Goal: Information Seeking & Learning: Learn about a topic

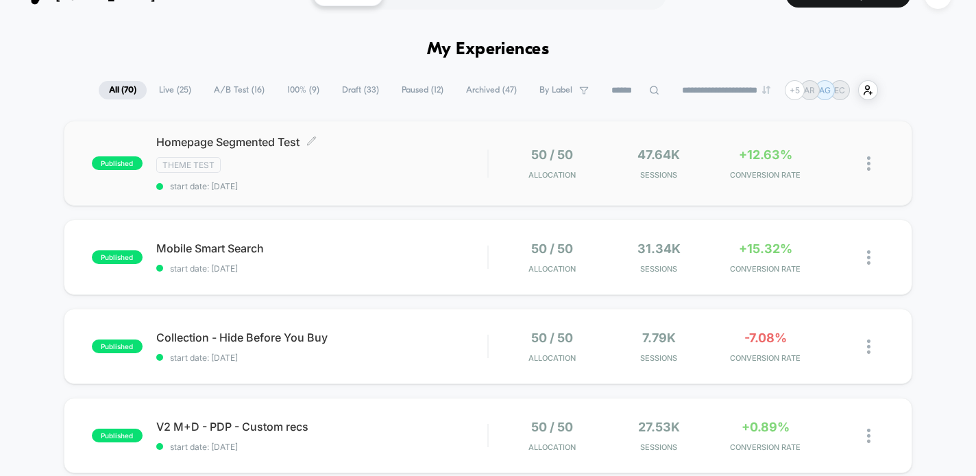
click at [321, 143] on span "Homepage Segmented Test Click to edit experience details" at bounding box center [322, 142] width 332 height 14
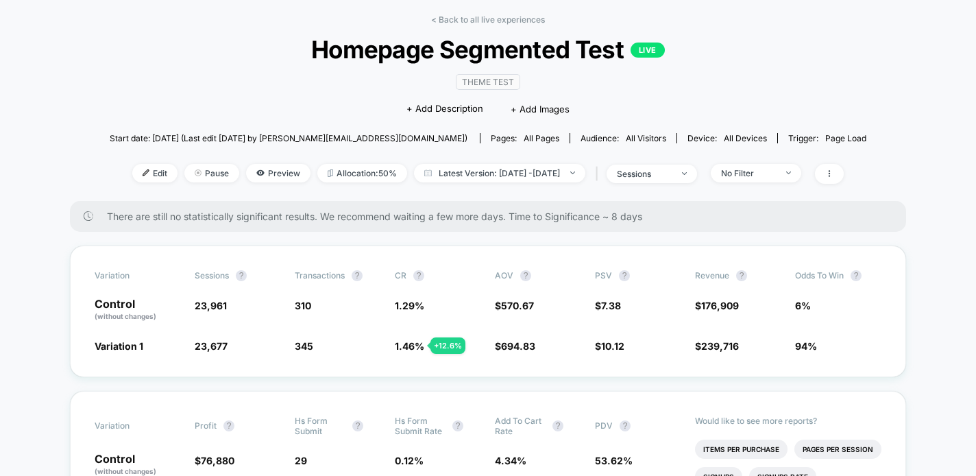
scroll to position [51, 0]
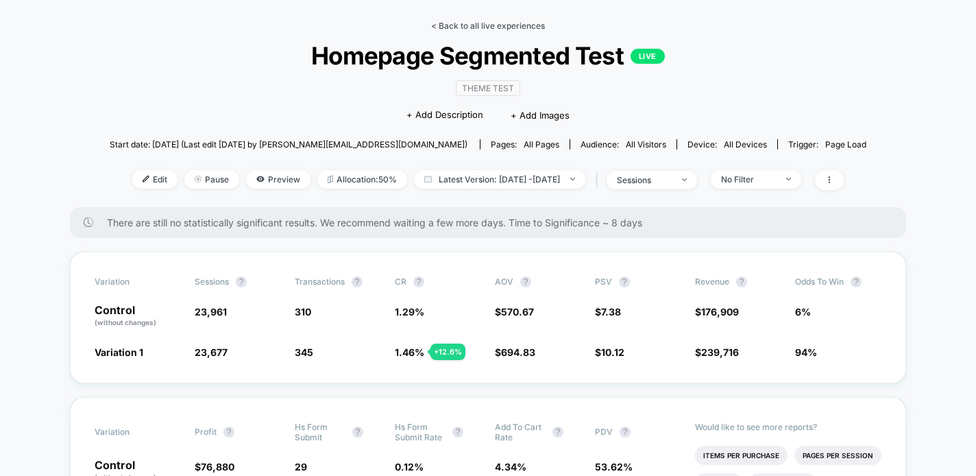
click at [473, 25] on link "< Back to all live experiences" at bounding box center [488, 26] width 114 height 10
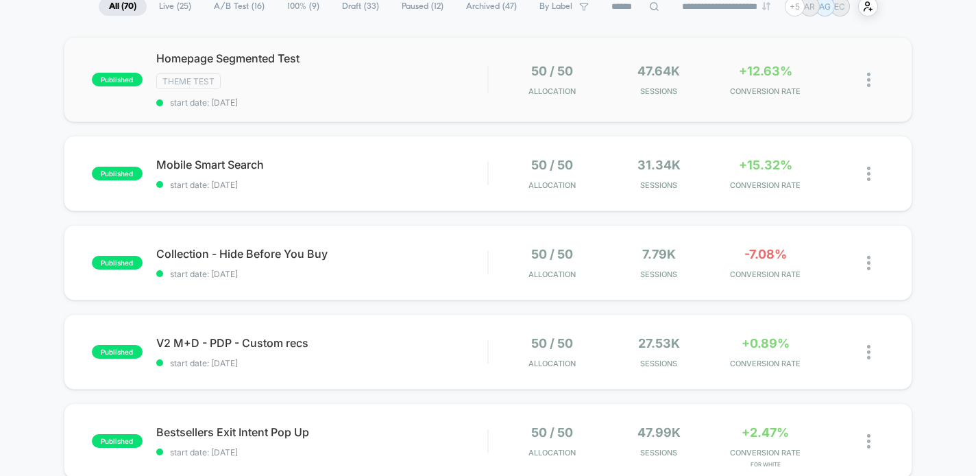
scroll to position [116, 0]
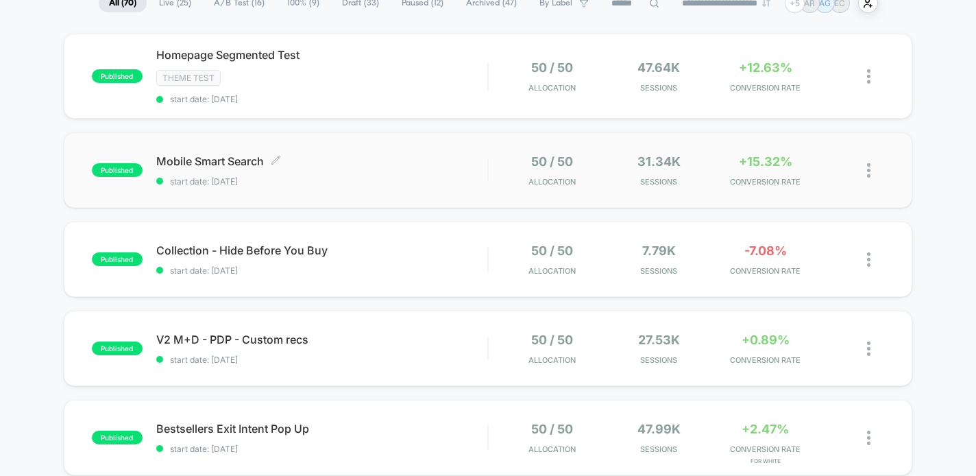
click at [445, 166] on span "Mobile Smart Search Click to edit experience details" at bounding box center [322, 161] width 332 height 14
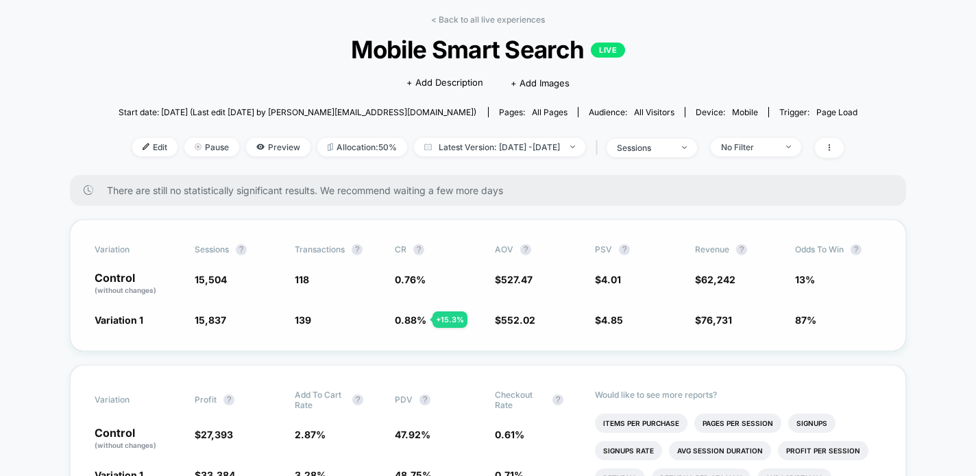
scroll to position [56, 0]
click at [496, 21] on link "< Back to all live experiences" at bounding box center [488, 20] width 114 height 10
